Goal: Obtain resource: Download file/media

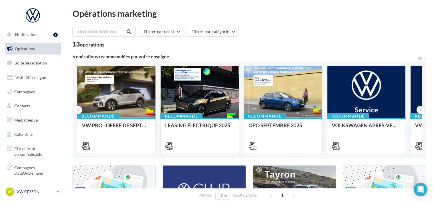
click at [27, 192] on p "VW CESSON" at bounding box center [36, 192] width 38 height 6
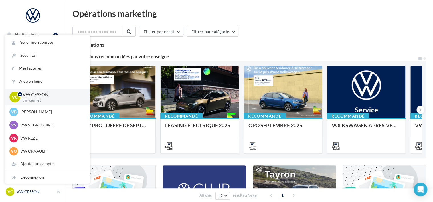
click at [27, 192] on p "VW CESSON" at bounding box center [36, 192] width 38 height 6
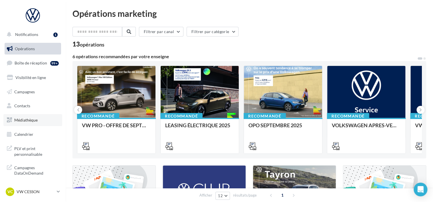
click at [24, 121] on span "Médiathèque" at bounding box center [25, 120] width 23 height 5
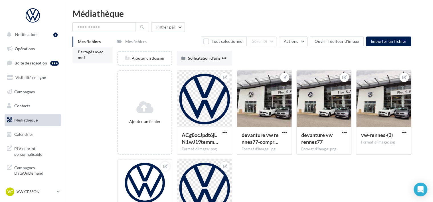
click at [92, 52] on span "Partagés avec moi" at bounding box center [91, 54] width 26 height 11
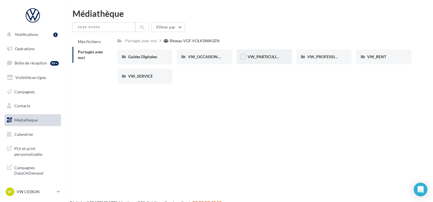
click at [271, 60] on div "VW_PARTICULIERS" at bounding box center [264, 56] width 55 height 15
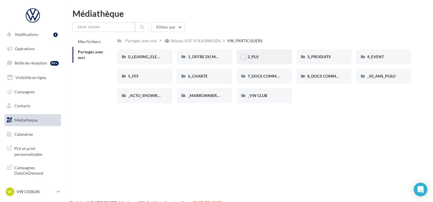
click at [265, 60] on div "2_PLV" at bounding box center [264, 56] width 55 height 15
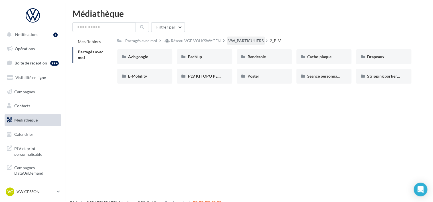
click at [258, 42] on div "VW_PARTICULIERS" at bounding box center [245, 41] width 35 height 6
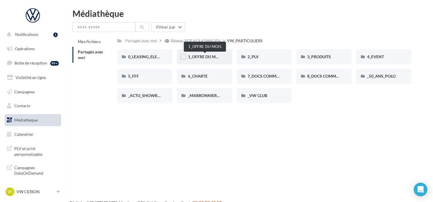
click at [212, 59] on span "1_OFFRE DU MOIS" at bounding box center [205, 56] width 34 height 5
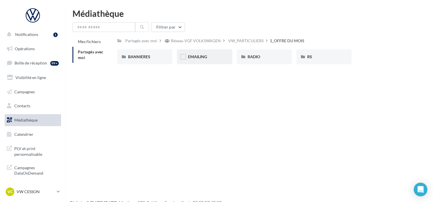
click at [179, 55] on div "EMAILING" at bounding box center [204, 56] width 55 height 15
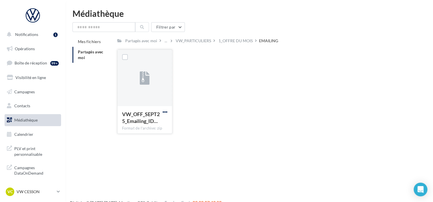
click at [165, 112] on span "button" at bounding box center [165, 112] width 5 height 5
click at [156, 138] on button "Copier l'URL" at bounding box center [140, 138] width 57 height 15
click at [166, 110] on span "button" at bounding box center [165, 112] width 5 height 5
click at [152, 121] on button "Télécharger" at bounding box center [140, 123] width 57 height 15
